Goal: Transaction & Acquisition: Purchase product/service

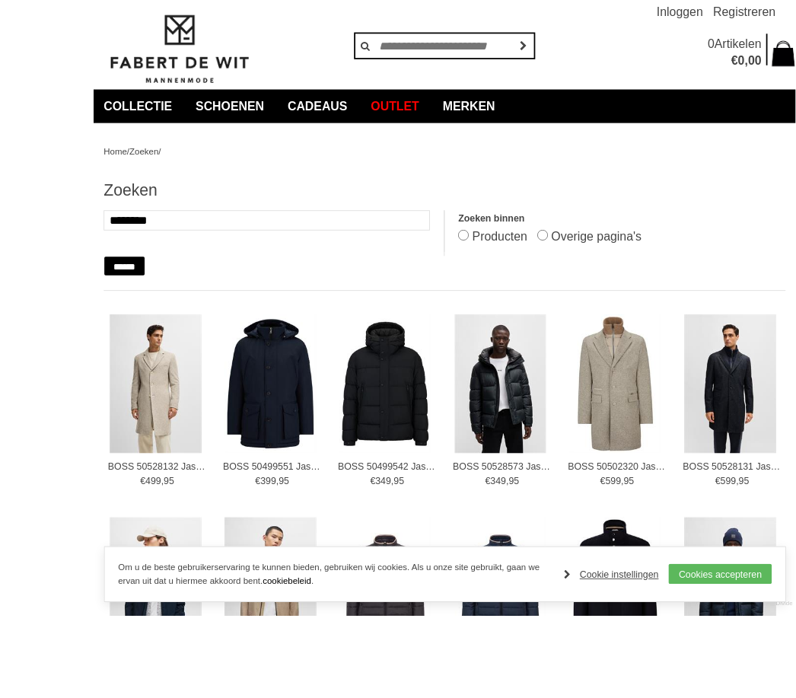
scroll to position [118, 0]
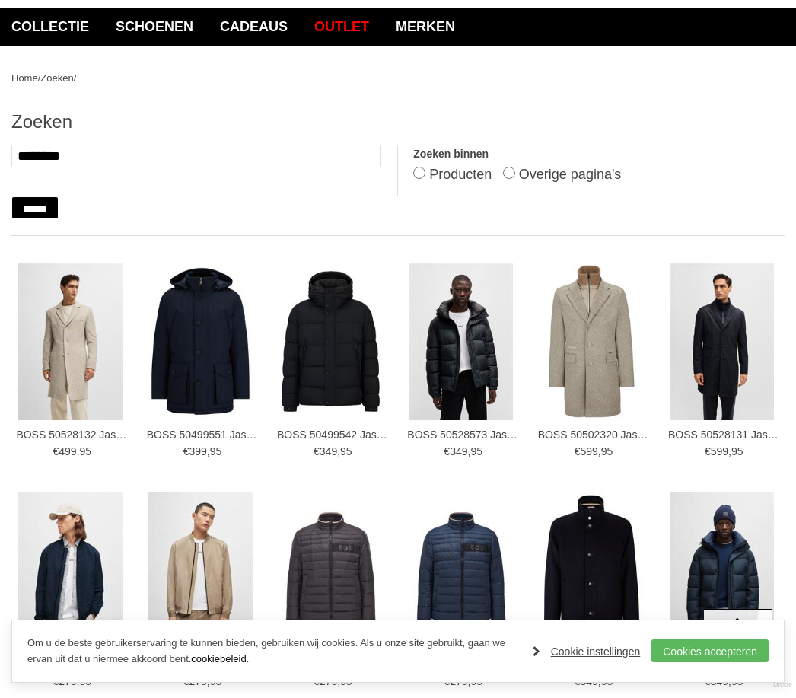
click at [0, 0] on img at bounding box center [0, 0] width 0 height 0
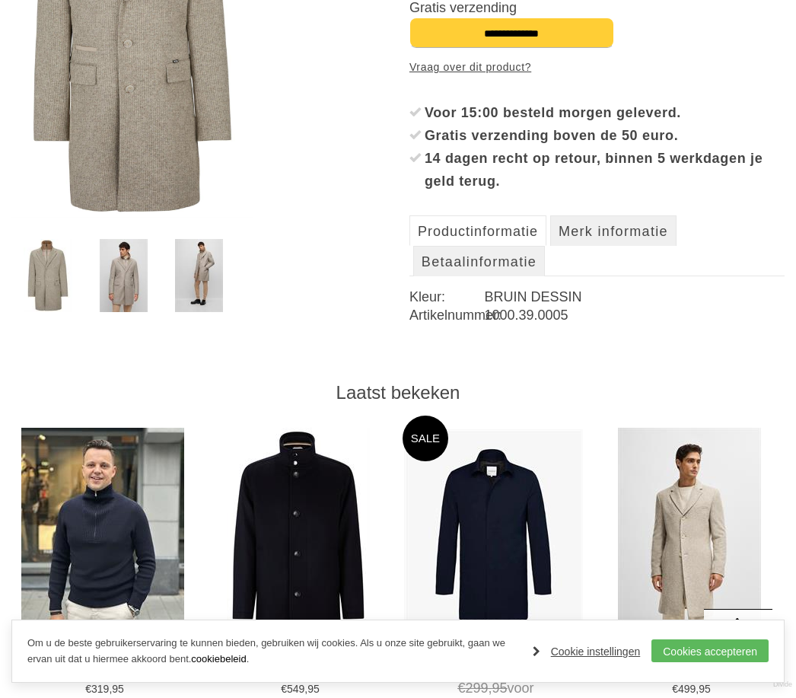
scroll to position [374, 0]
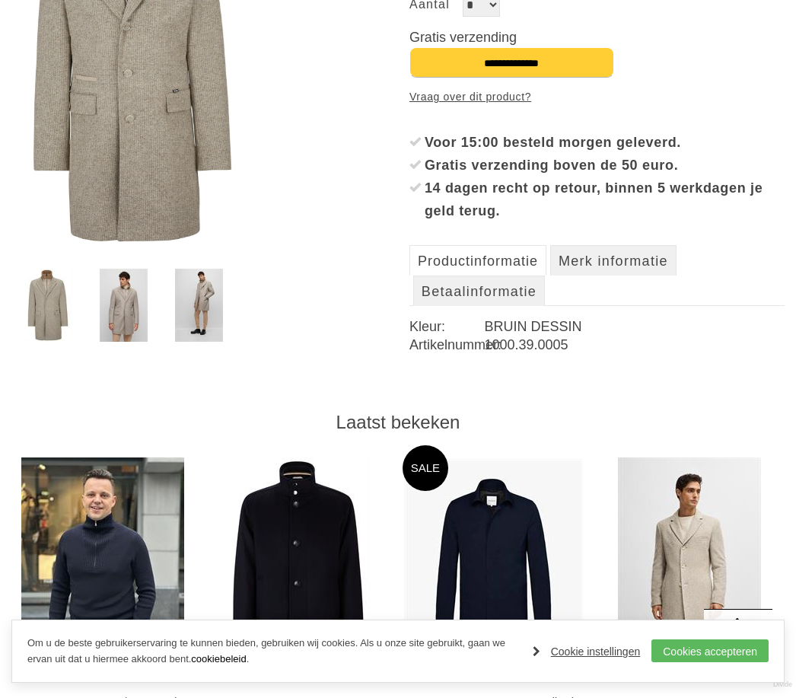
click at [128, 303] on img at bounding box center [124, 305] width 48 height 73
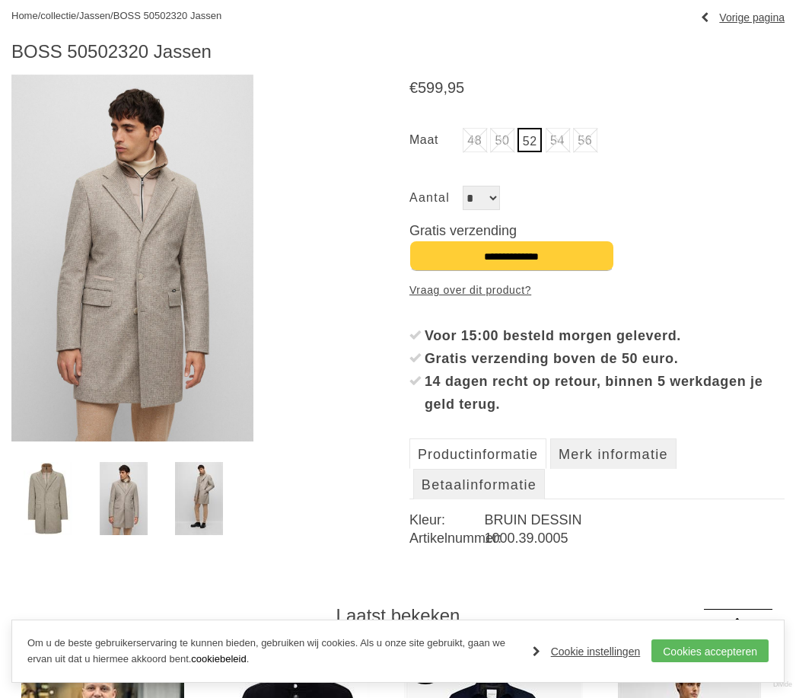
scroll to position [176, 0]
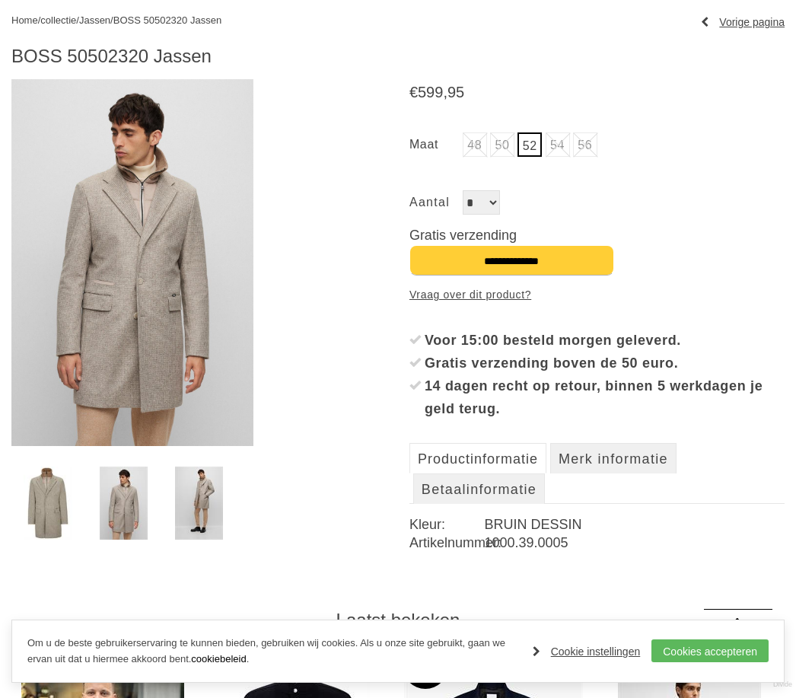
click at [233, 504] on link at bounding box center [200, 503] width 72 height 73
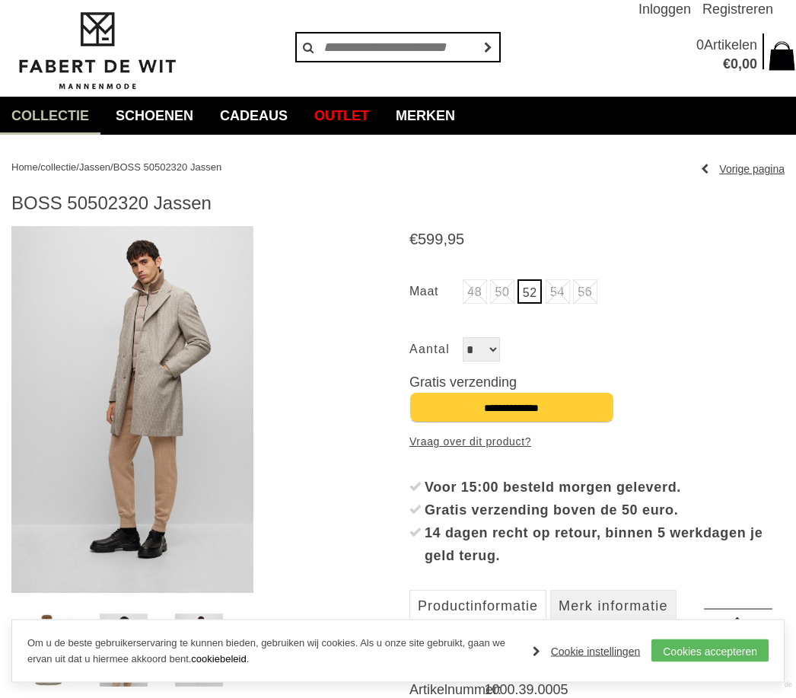
scroll to position [0, 0]
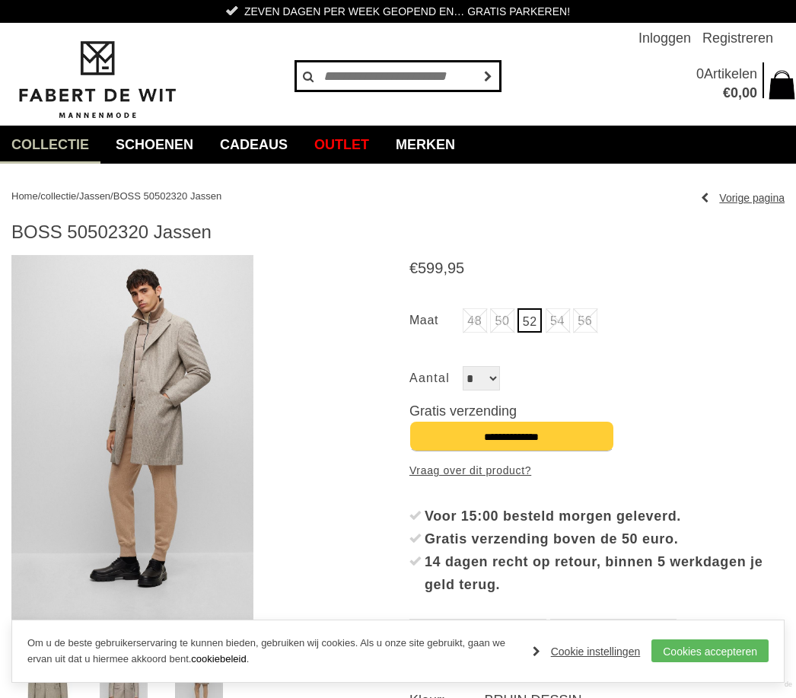
click at [405, 75] on input "text" at bounding box center [397, 76] width 205 height 30
type input "****"
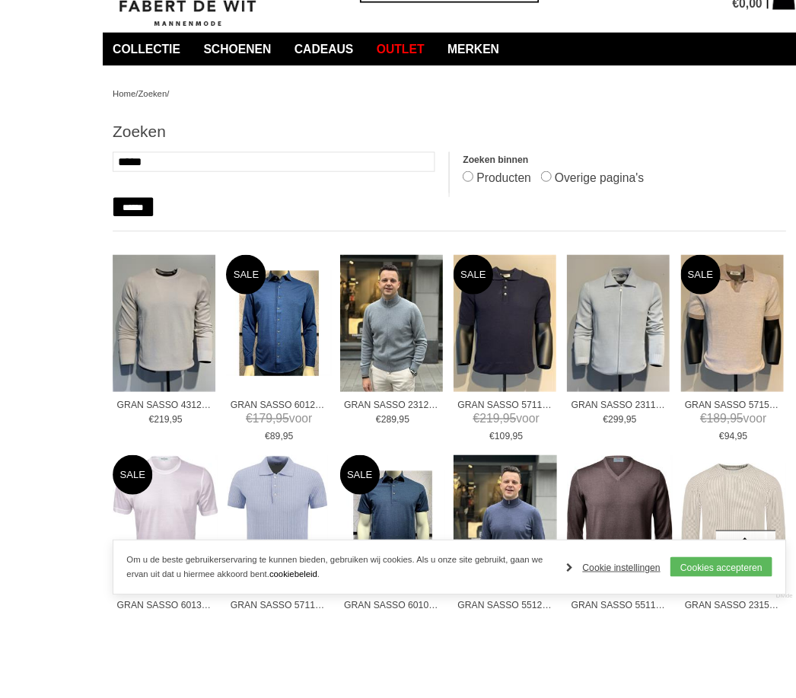
scroll to position [296, 0]
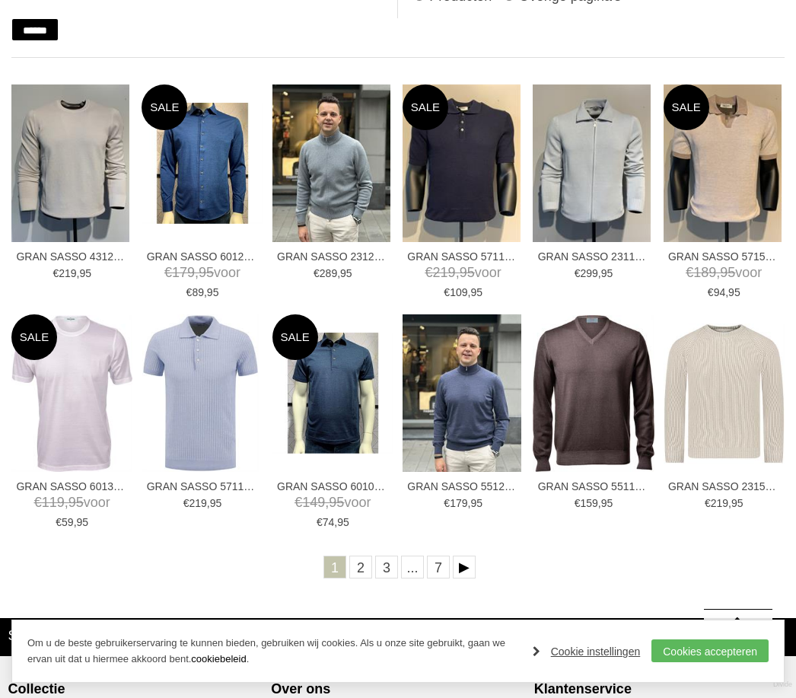
click at [360, 570] on link "2" at bounding box center [360, 567] width 23 height 23
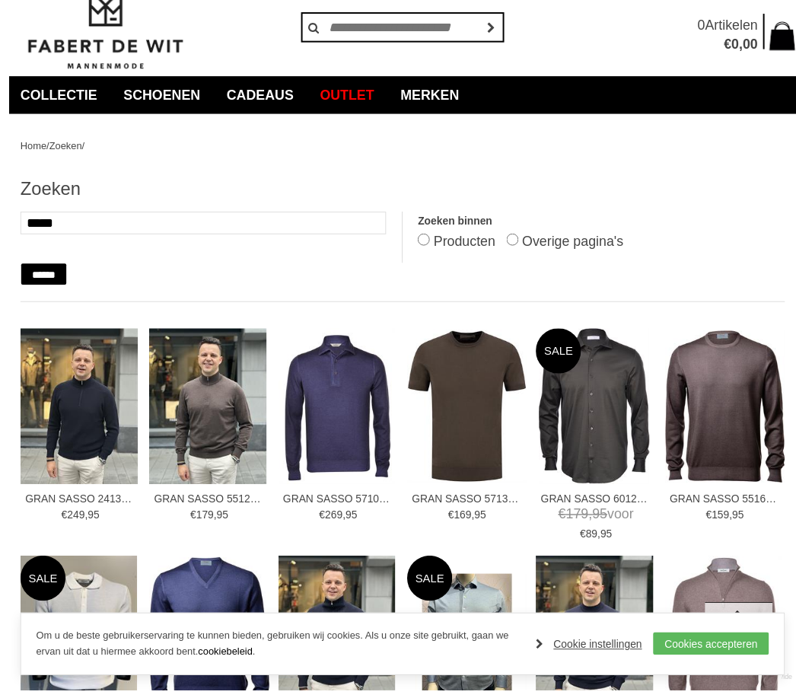
scroll to position [102, 0]
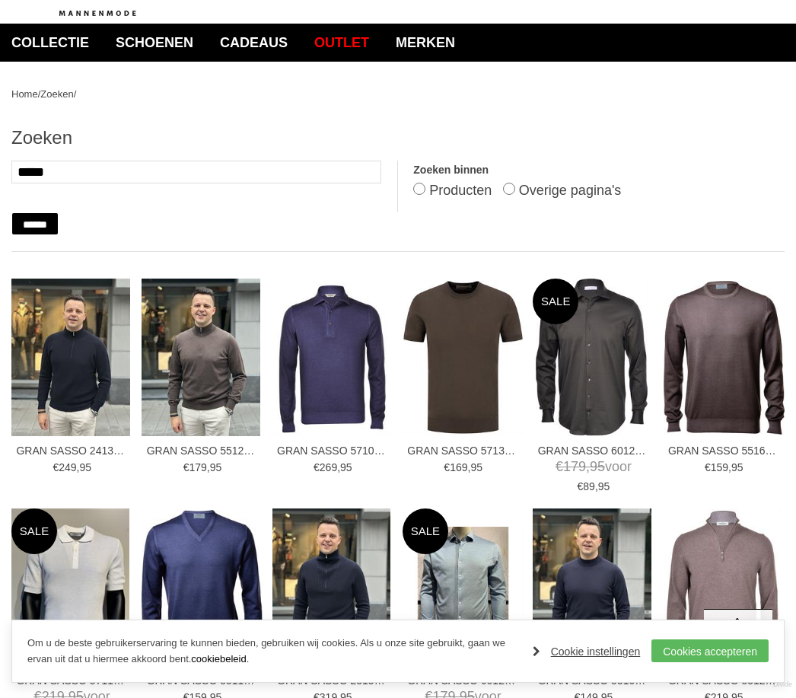
click at [0, 0] on img at bounding box center [0, 0] width 0 height 0
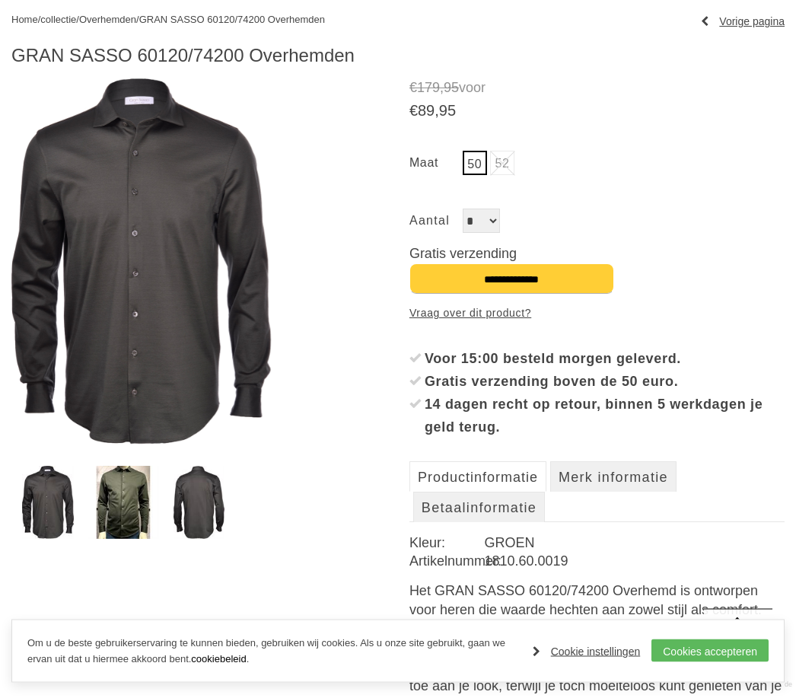
scroll to position [170, 0]
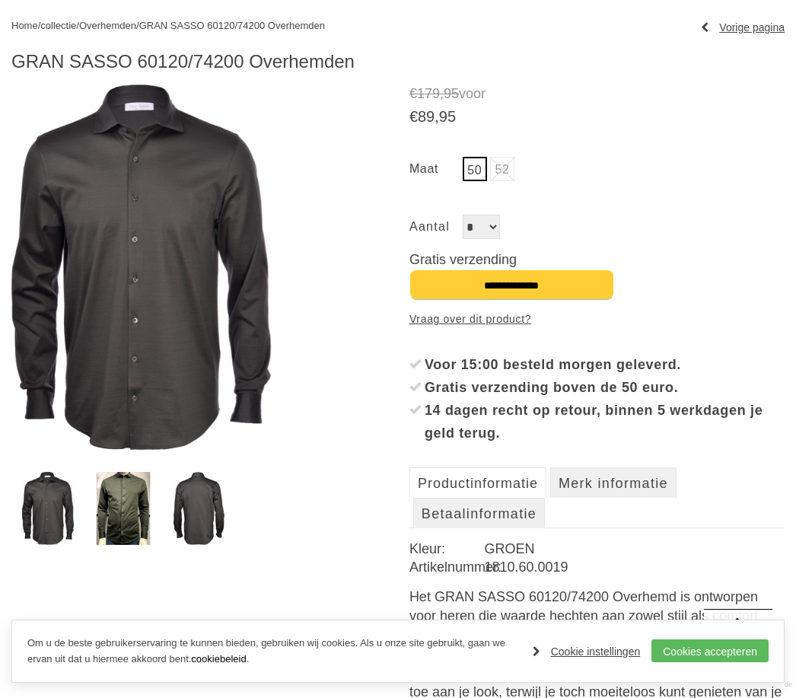
click at [130, 507] on img at bounding box center [124, 508] width 72 height 73
click at [218, 517] on img at bounding box center [200, 508] width 52 height 73
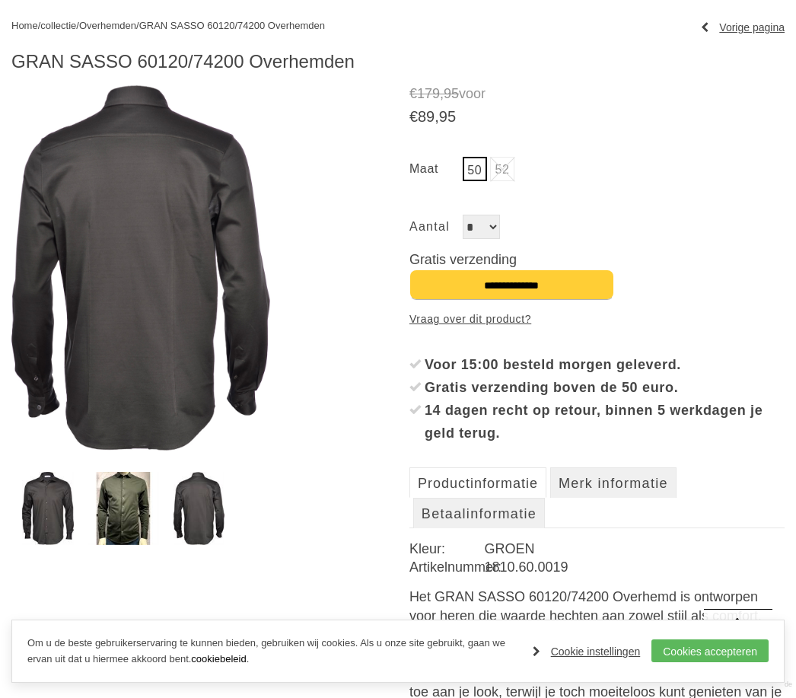
click at [143, 530] on img at bounding box center [124, 508] width 72 height 73
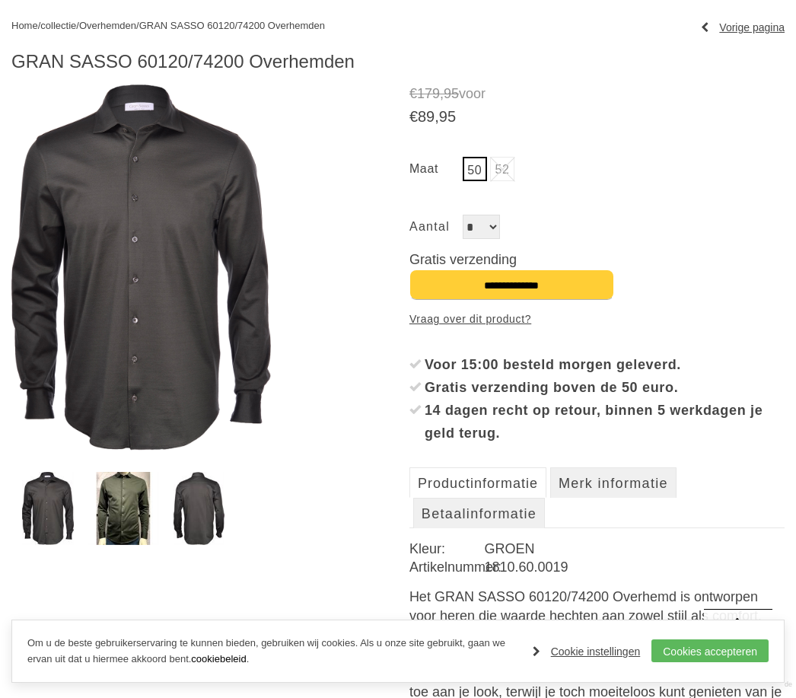
click at [59, 511] on img at bounding box center [48, 508] width 52 height 73
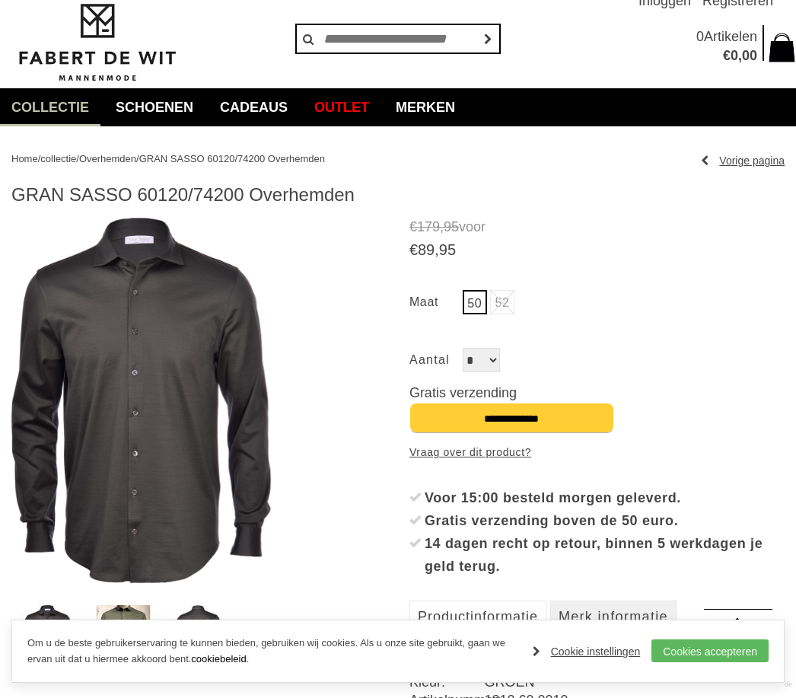
scroll to position [0, 0]
